Goal: Task Accomplishment & Management: Manage account settings

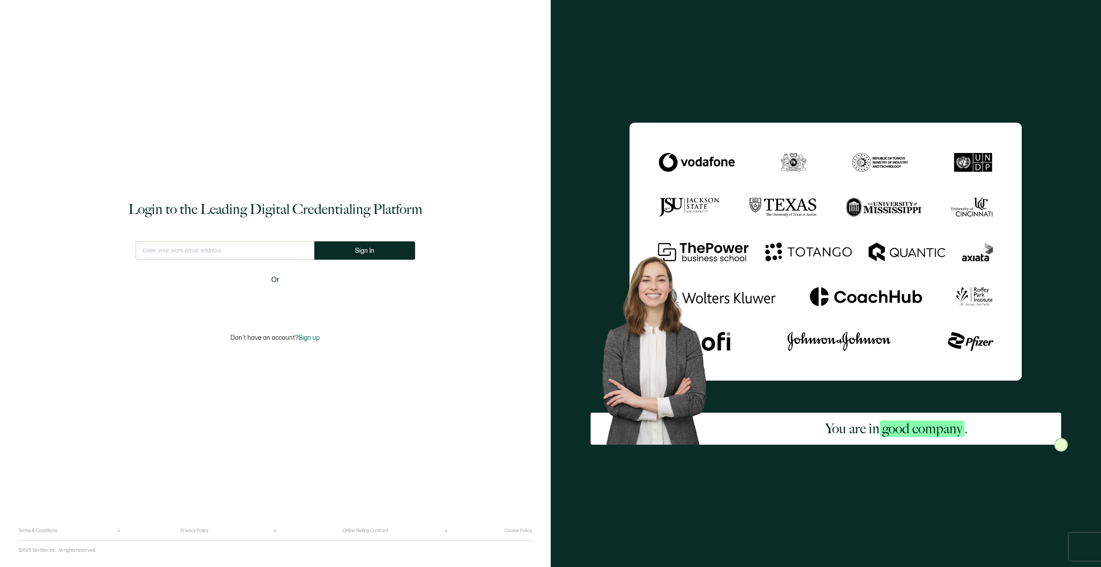
click at [253, 239] on div "Login to the Leading Digital Credentialing Platform This doesn't look like a va…" at bounding box center [275, 271] width 514 height 515
click at [242, 253] on input "text" at bounding box center [225, 251] width 179 height 18
type input "[EMAIL_ADDRESS][DOMAIN_NAME]"
click at [352, 254] on button "Sign In" at bounding box center [368, 251] width 101 height 18
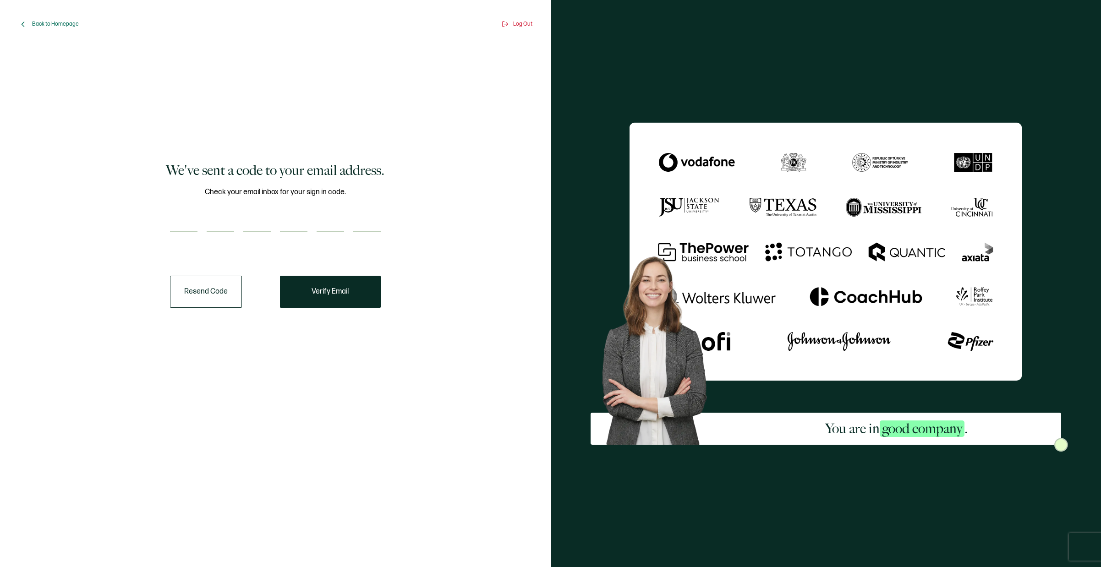
click at [190, 232] on div "Check your email inbox for your sign in code." at bounding box center [275, 215] width 211 height 57
click at [191, 228] on input "number" at bounding box center [183, 223] width 27 height 18
paste input "4"
type input "4"
type input "3"
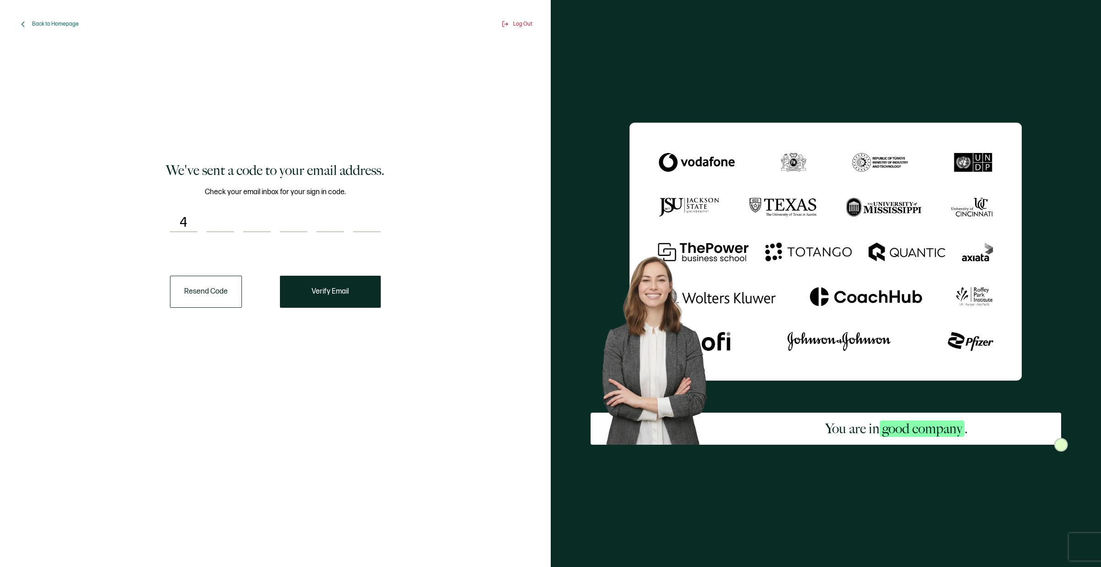
type input "2"
type input "3"
type input "0"
type input "5"
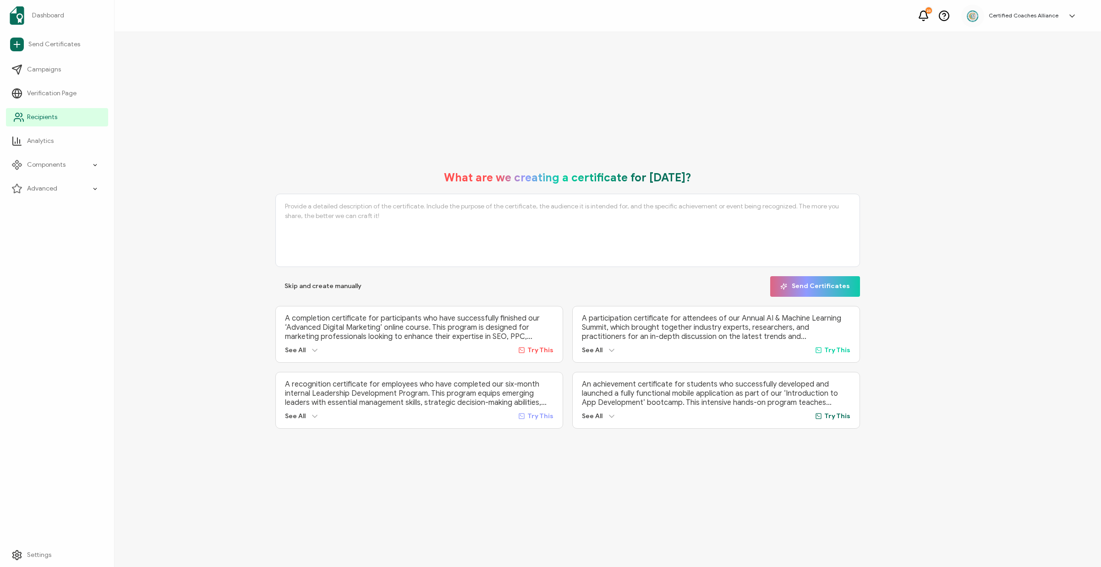
click at [38, 122] on span "Recipients" at bounding box center [42, 117] width 30 height 9
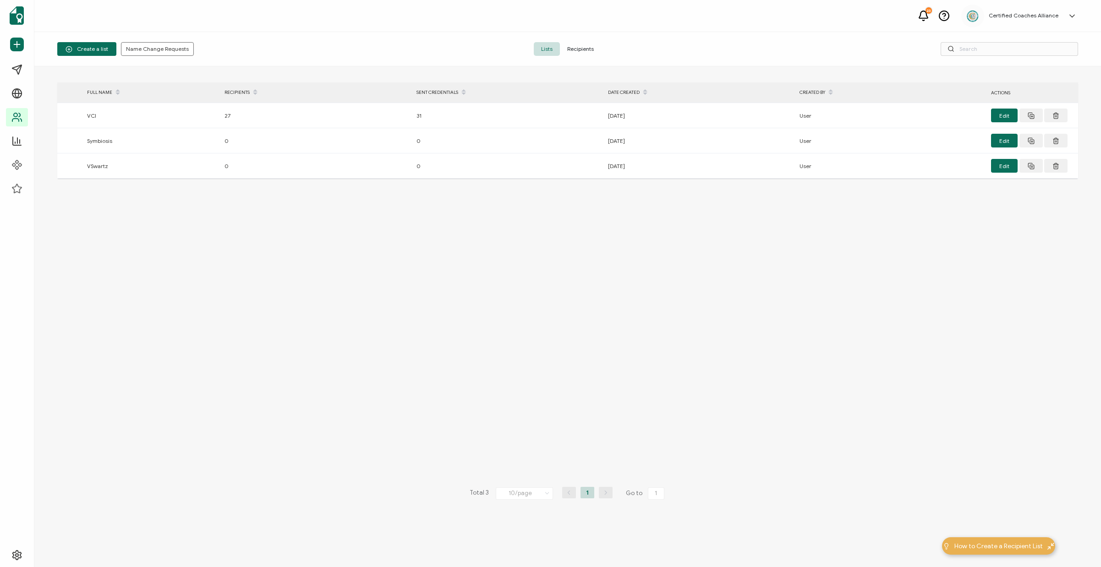
click at [589, 57] on div "Create a list Name Change Requests Lists Recipients" at bounding box center [567, 49] width 1067 height 34
click at [591, 49] on span "Recipients" at bounding box center [580, 49] width 41 height 14
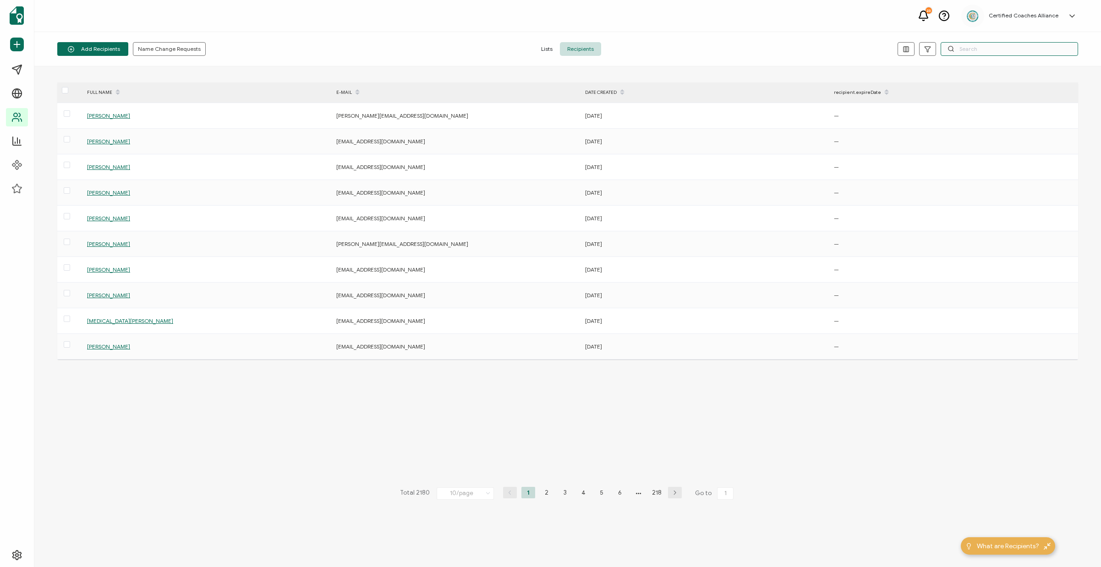
click at [1007, 49] on input "text" at bounding box center [1009, 49] width 137 height 14
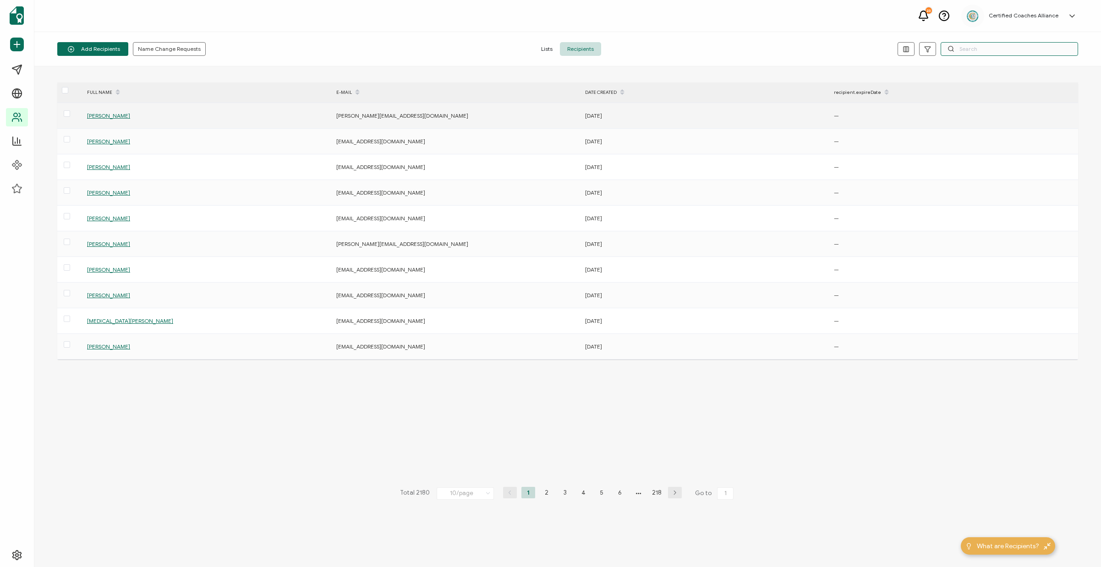
paste input "[EMAIL_ADDRESS][DOMAIN_NAME]"
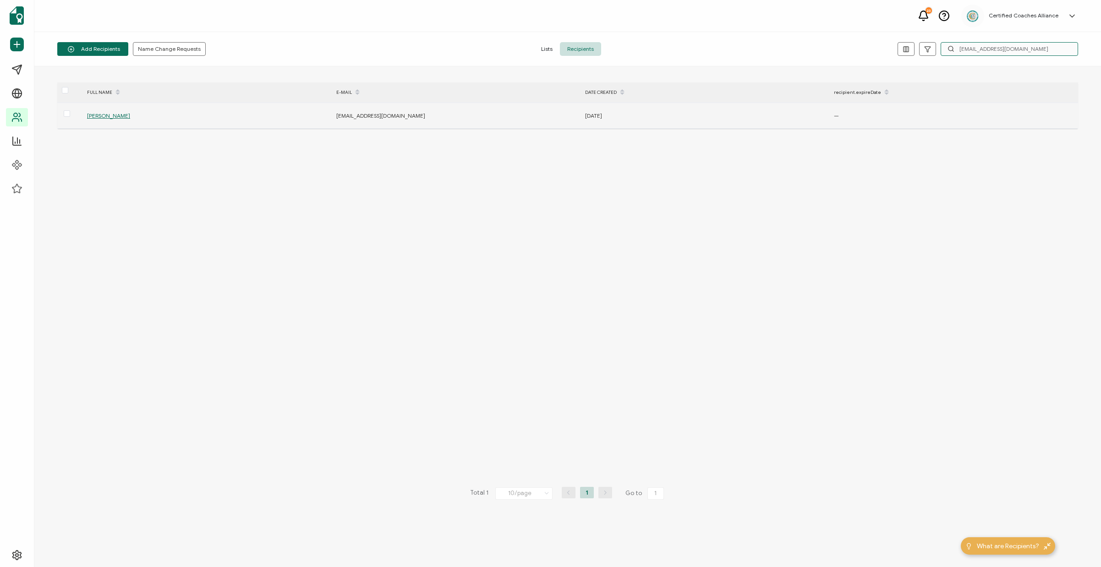
type input "[EMAIL_ADDRESS][DOMAIN_NAME]"
click at [100, 113] on span "[PERSON_NAME]" at bounding box center [108, 115] width 43 height 7
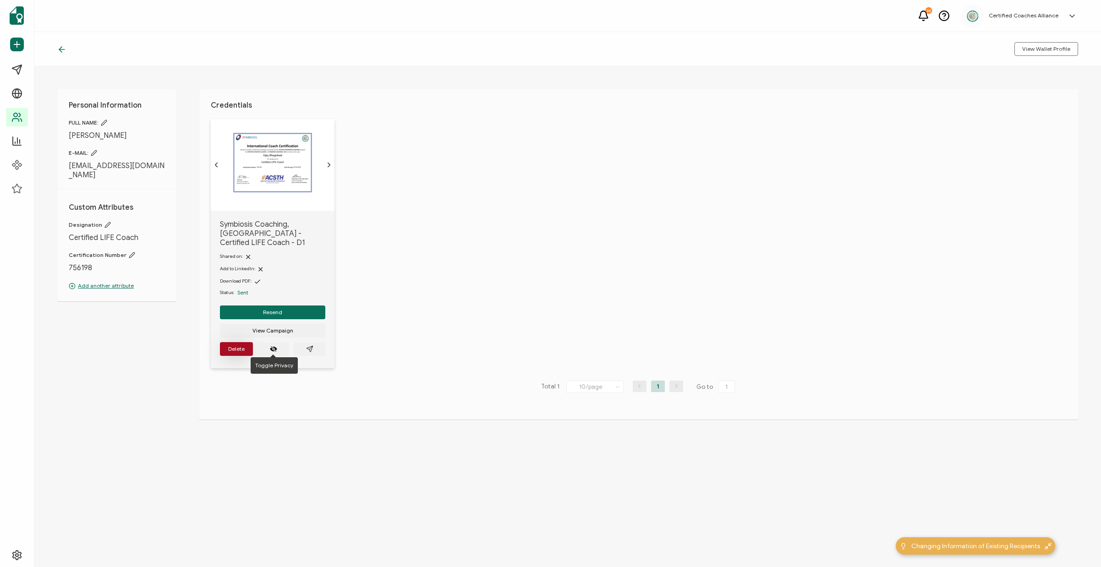
click at [244, 346] on span "Delete" at bounding box center [236, 348] width 16 height 5
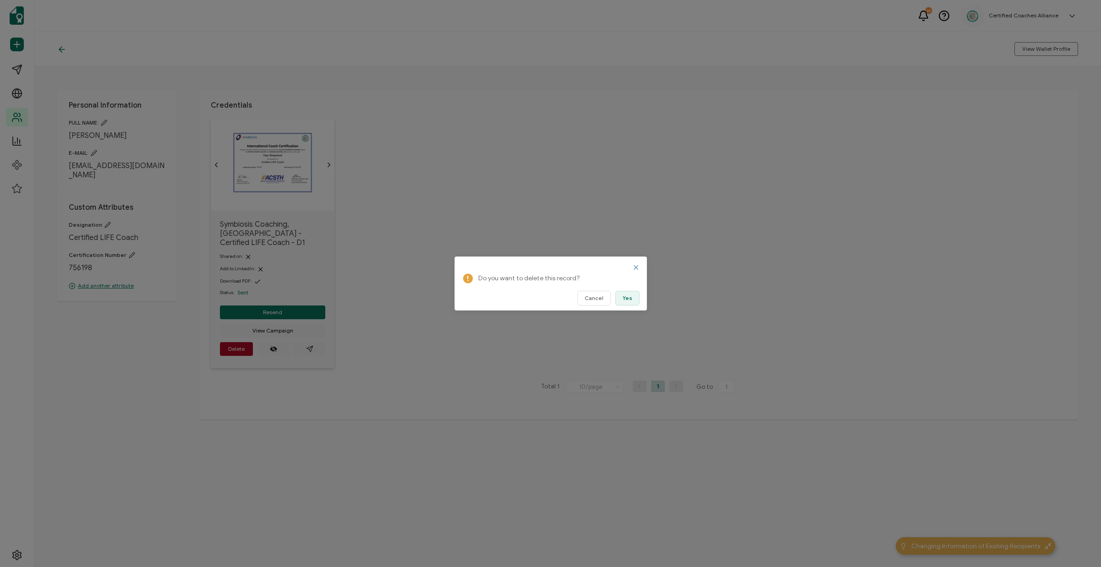
click at [635, 304] on button "Yes" at bounding box center [627, 298] width 24 height 15
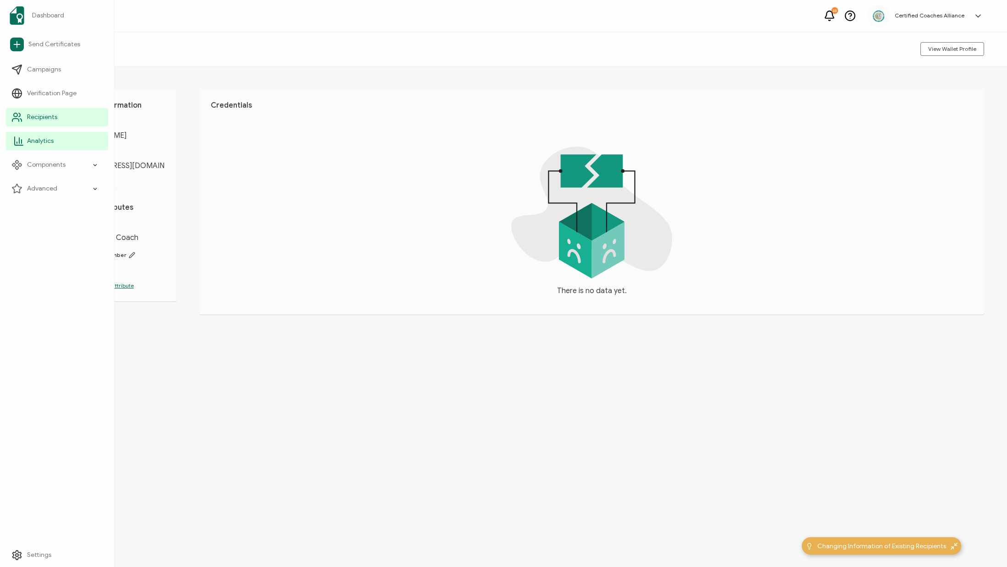
click at [42, 142] on span "Analytics" at bounding box center [40, 141] width 27 height 9
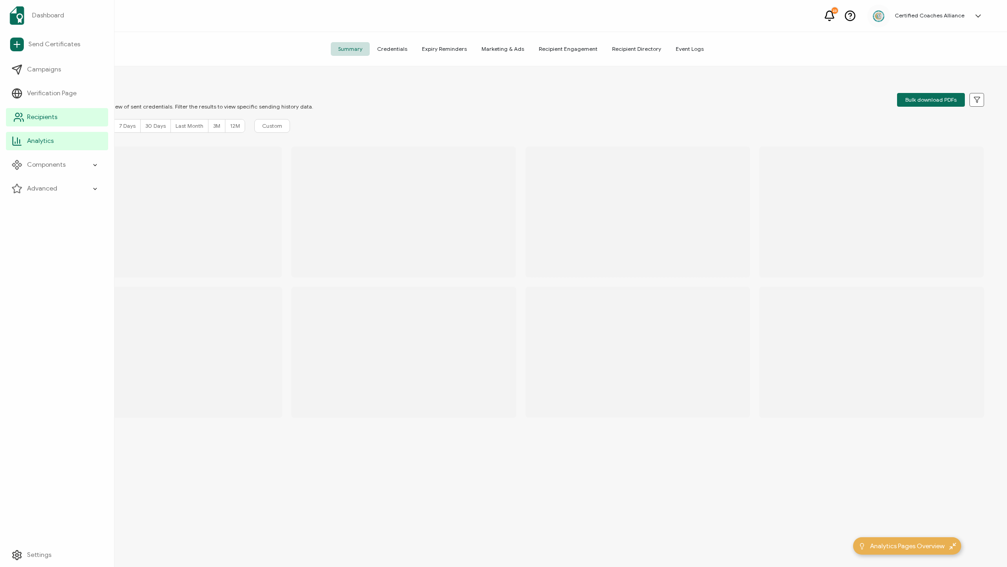
click at [42, 120] on span "Recipients" at bounding box center [42, 117] width 30 height 9
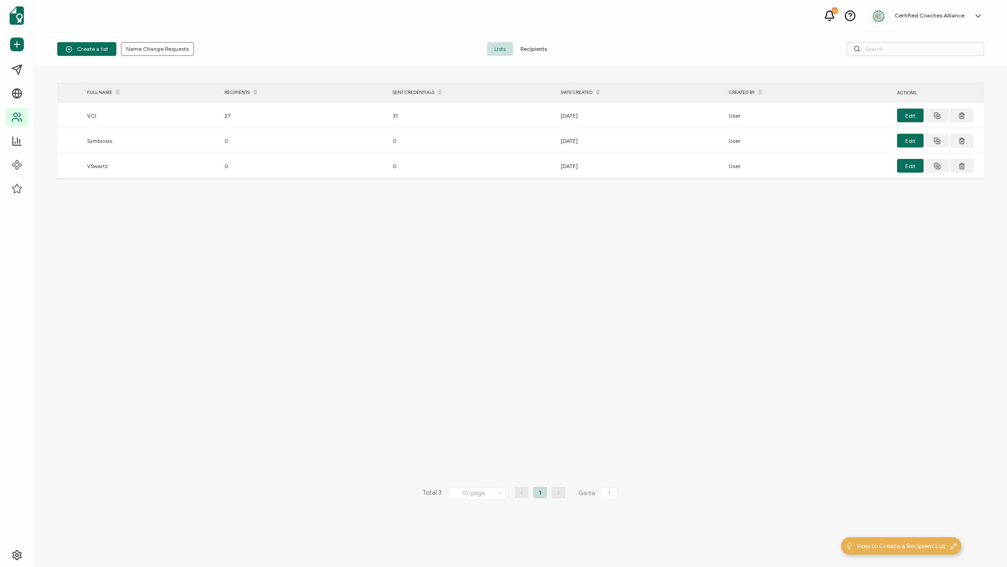
click at [532, 50] on span "Recipients" at bounding box center [533, 49] width 41 height 14
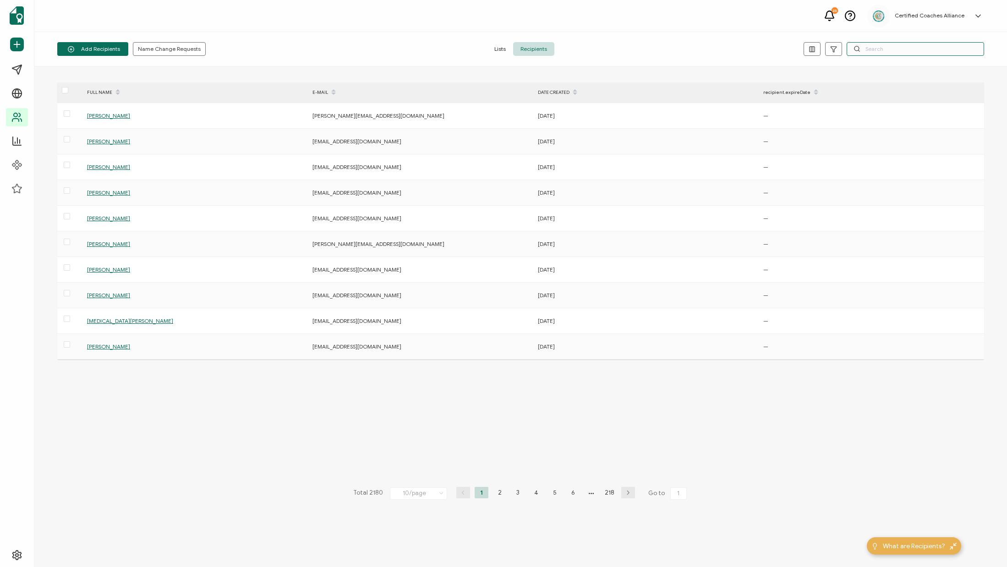
click at [883, 51] on input "text" at bounding box center [915, 49] width 137 height 14
paste input "[EMAIL_ADDRESS][DOMAIN_NAME]"
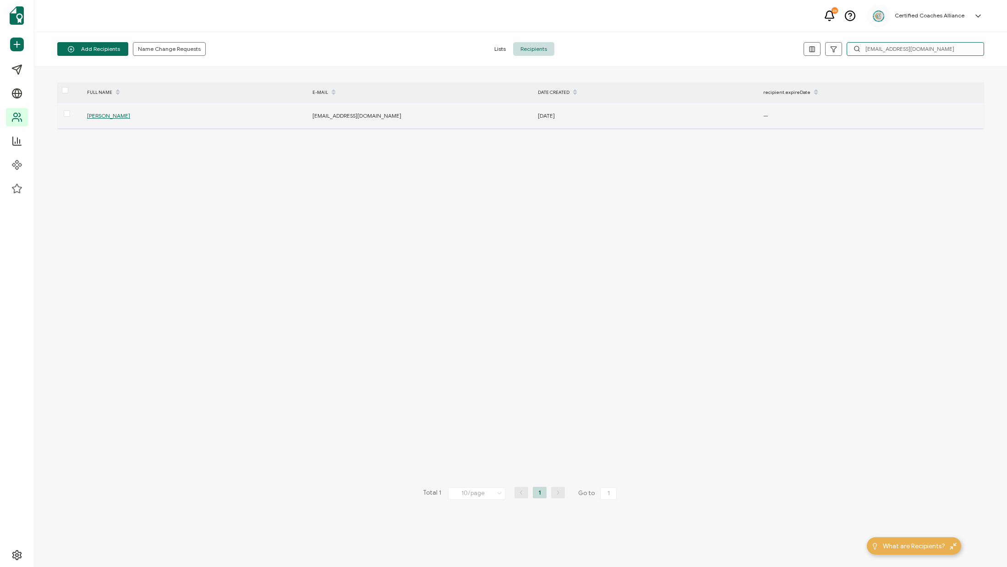
type input "[EMAIL_ADDRESS][DOMAIN_NAME]"
click at [122, 116] on span "[PERSON_NAME]" at bounding box center [108, 115] width 43 height 7
